Goal: Transaction & Acquisition: Purchase product/service

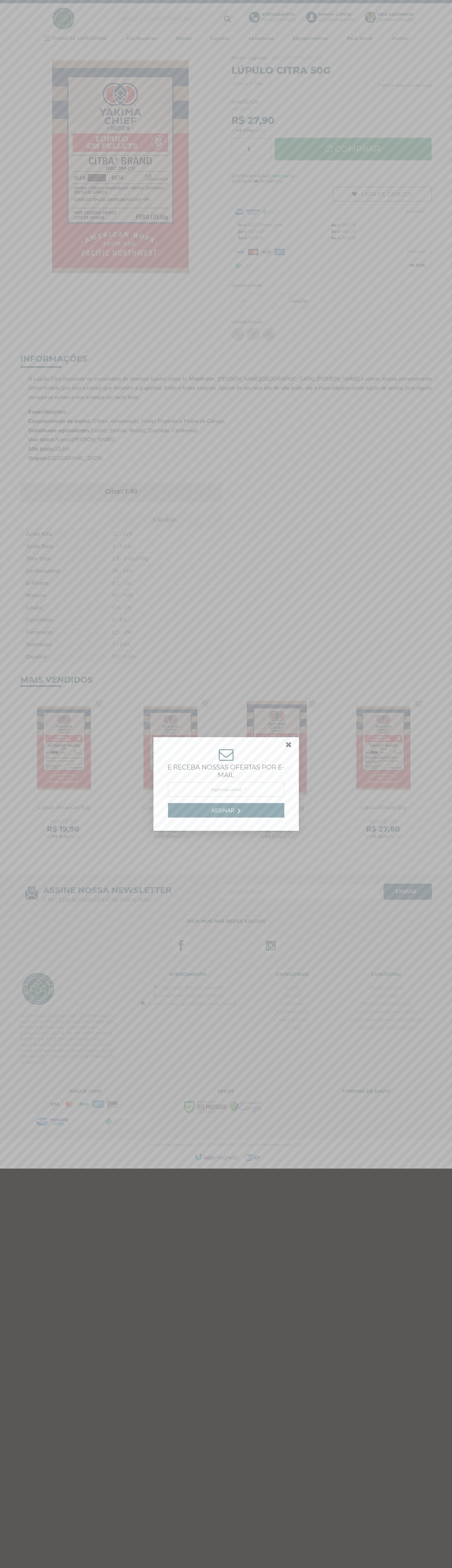
click at [289, 746] on link at bounding box center [291, 746] width 12 height 12
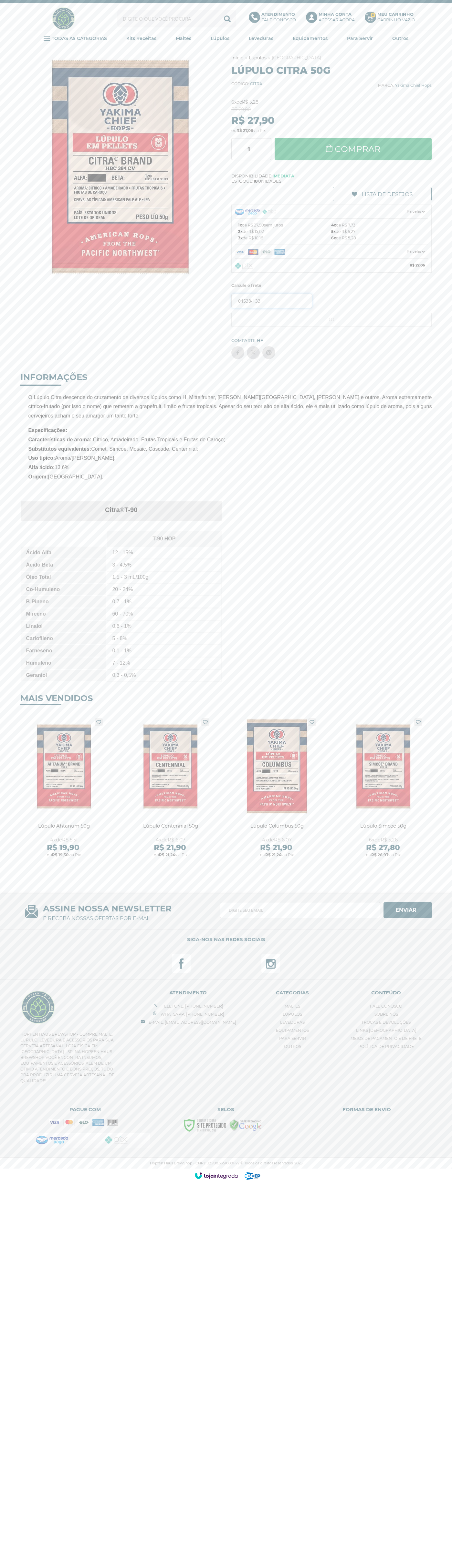
click at [272, 301] on input "04538-133" at bounding box center [272, 301] width 81 height 15
type input "04538-133"
click at [287, 293] on button "OK" at bounding box center [299, 301] width 25 height 15
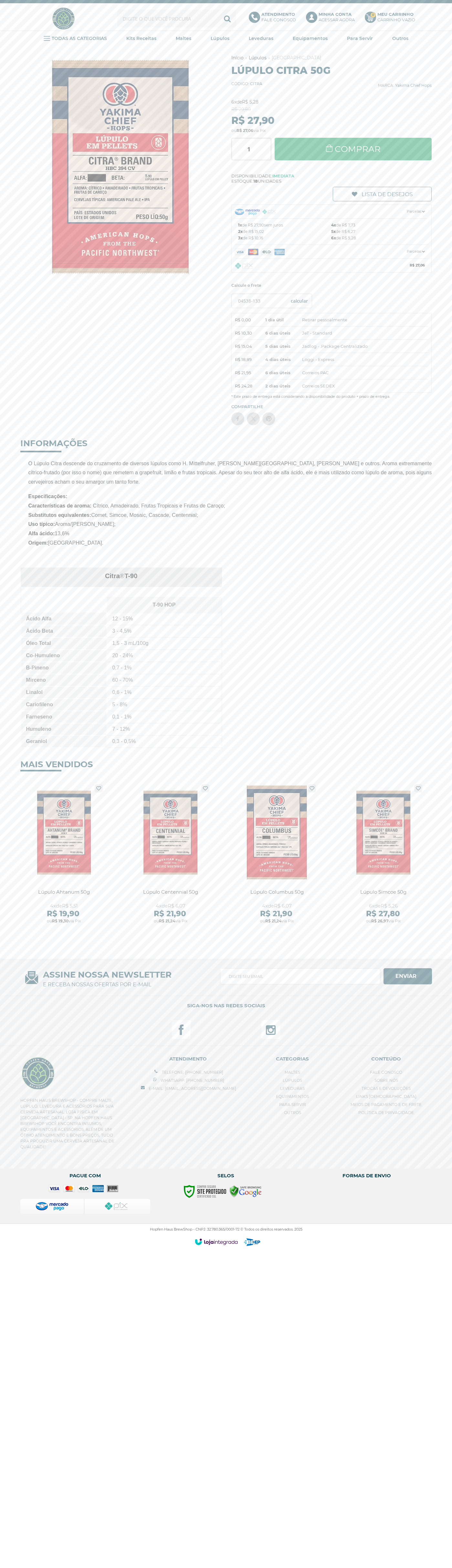
click at [353, 149] on link "Comprar" at bounding box center [353, 149] width 157 height 23
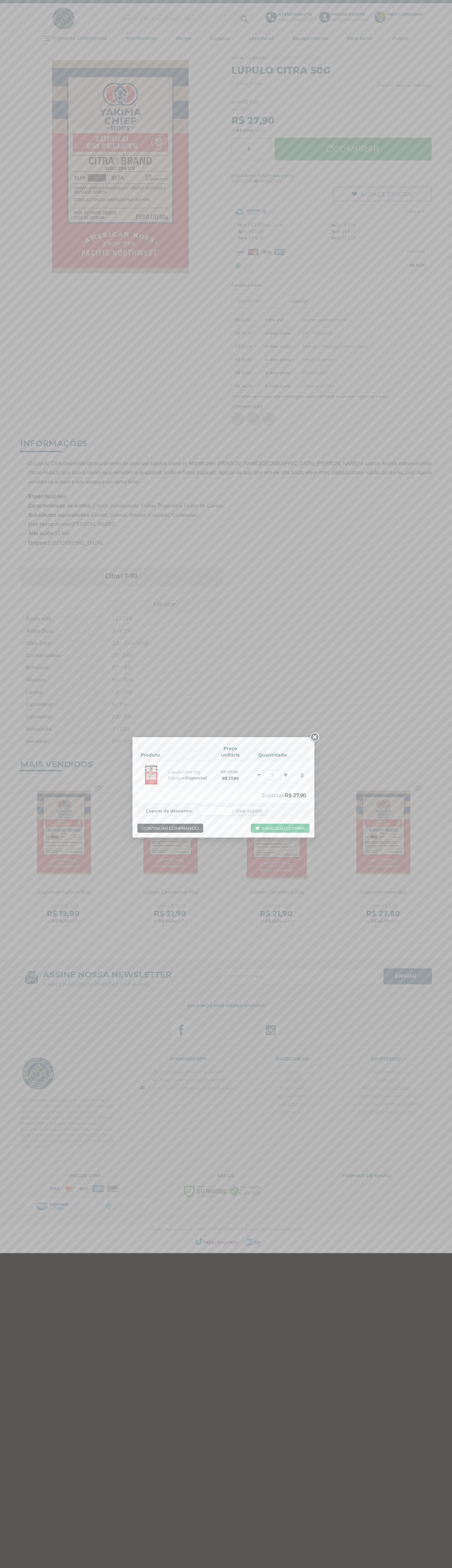
click at [314, 737] on link at bounding box center [314, 737] width 12 height 12
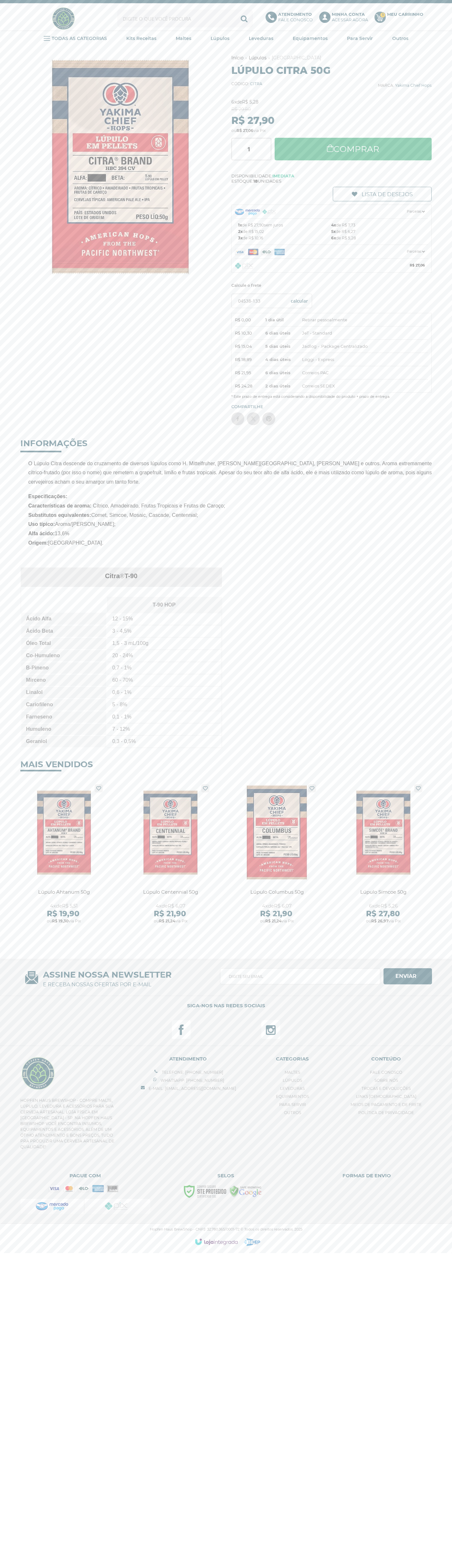
click at [405, 14] on b "Meu Carrinho" at bounding box center [404, 14] width 36 height 5
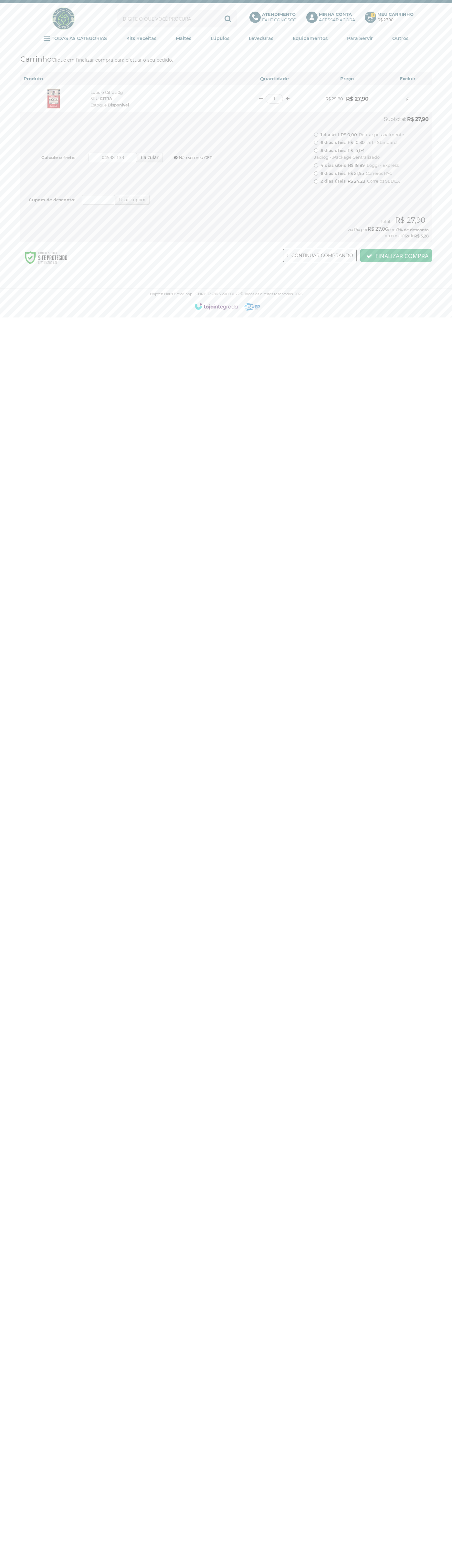
click at [316, 142] on input "6 dias úteis R$ 10,30 JeT - Standard" at bounding box center [316, 142] width 4 height 4
radio input "true"
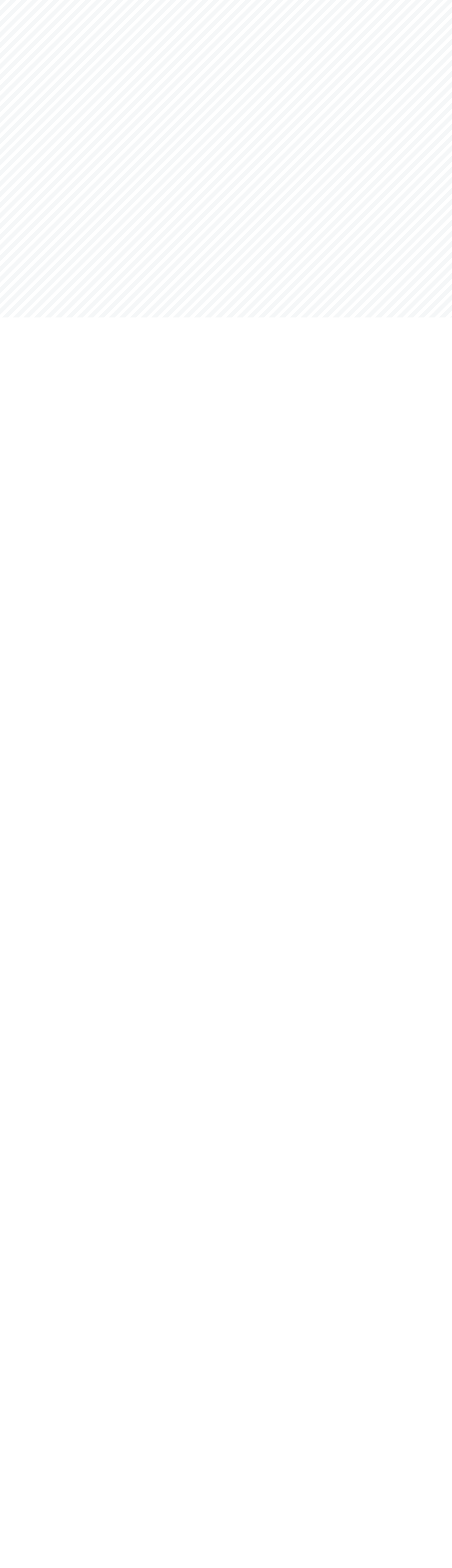
click at [178, 0] on html "Hopfen Haus BrewShop Fale Conosco Tel: (18) 99755-8853 1 Produto no carrinho Ca…" at bounding box center [226, 0] width 452 height 0
click at [425, 0] on html "Hopfen Haus BrewShop Fale Conosco Tel: (18) 99755-8853 1 Produto no carrinho Ca…" at bounding box center [226, 0] width 452 height 0
click at [426, 0] on html "Hopfen Haus BrewShop Fale Conosco Tel: (18) 99755-8853 1 Produto no carrinho Ca…" at bounding box center [226, 0] width 452 height 0
click at [5, 0] on html "Hopfen Haus BrewShop Fale Conosco Tel: (18) 99755-8853 1 Produto no carrinho Ca…" at bounding box center [226, 0] width 452 height 0
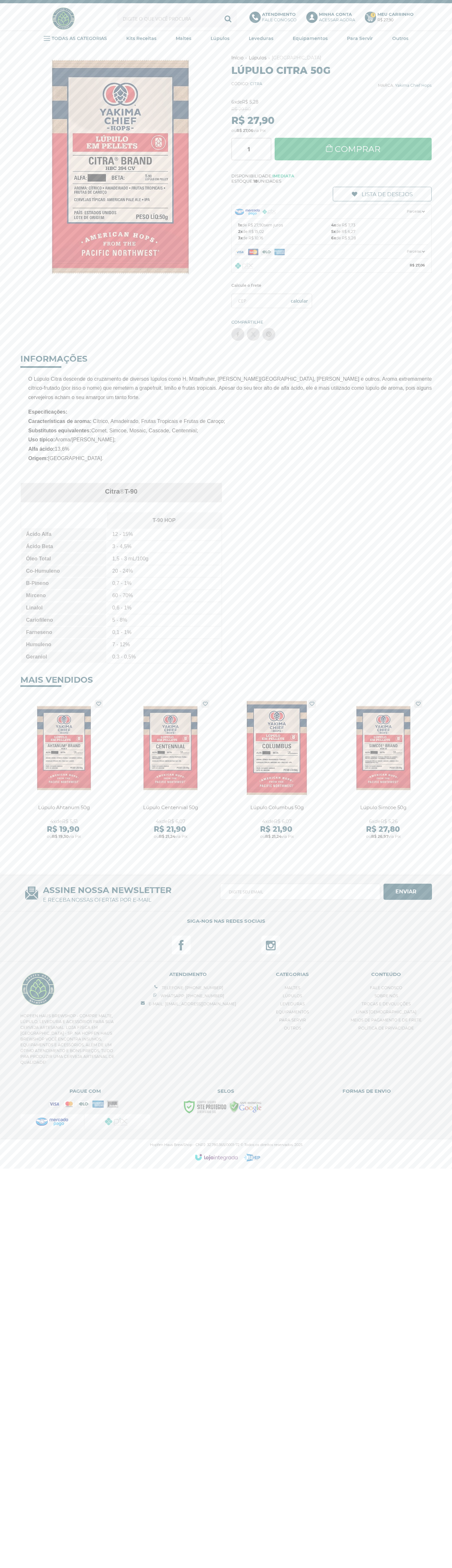
click at [269, 212] on img at bounding box center [269, 212] width 14 height 5
